Goal: Find specific page/section: Find specific page/section

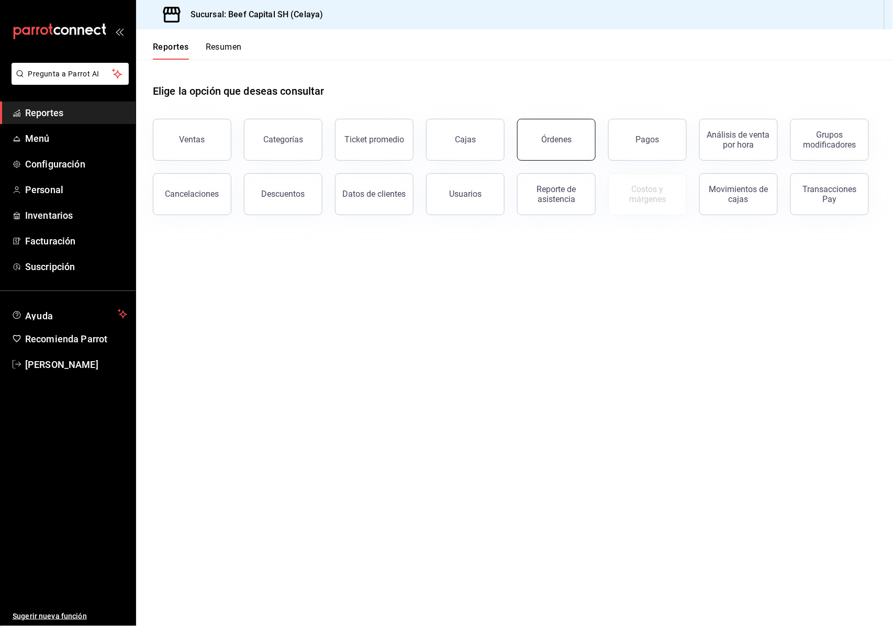
click at [554, 143] on div "Órdenes" at bounding box center [556, 139] width 30 height 10
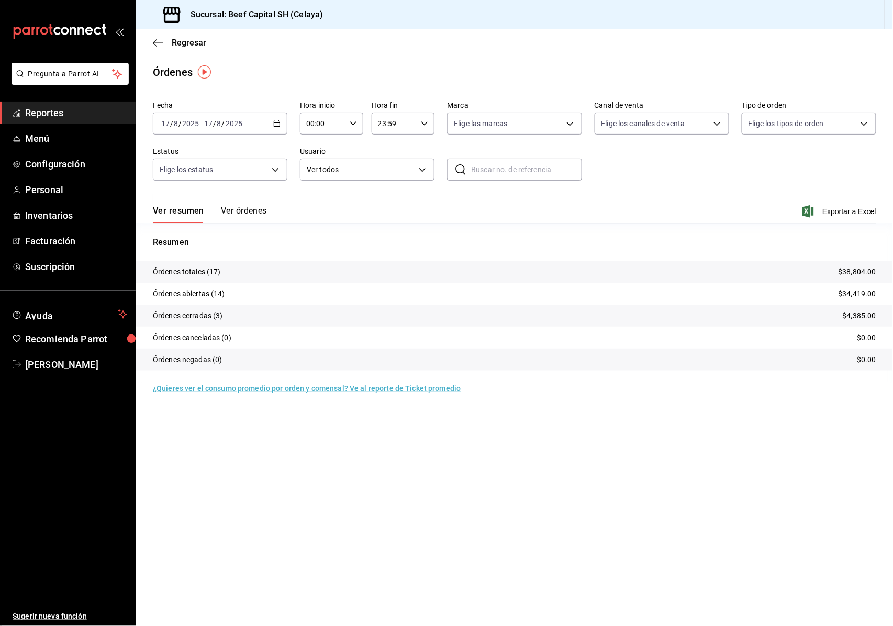
click at [679, 579] on main "Regresar Órdenes Fecha [DATE] [DATE] - [DATE] [DATE] Hora inicio 00:00 Hora ini…" at bounding box center [514, 327] width 757 height 597
click at [157, 41] on icon "button" at bounding box center [158, 42] width 10 height 9
